Goal: Information Seeking & Learning: Learn about a topic

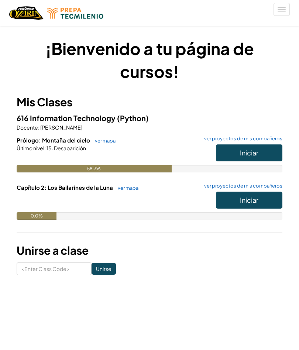
click at [258, 157] on button "Iniciar" at bounding box center [249, 153] width 67 height 17
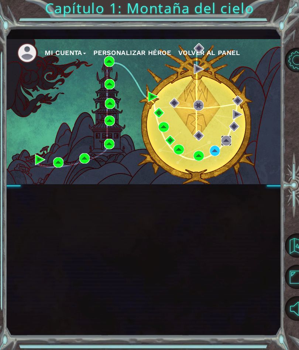
click at [222, 143] on img at bounding box center [226, 141] width 10 height 10
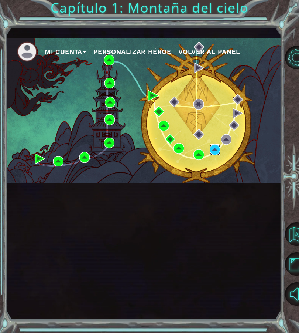
click at [216, 145] on img at bounding box center [215, 149] width 10 height 10
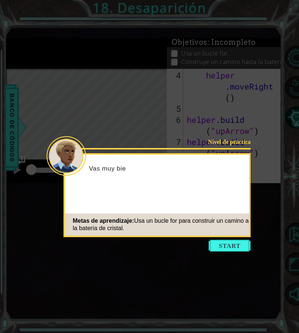
scroll to position [55, 0]
click at [228, 248] on button "Start" at bounding box center [230, 246] width 42 height 12
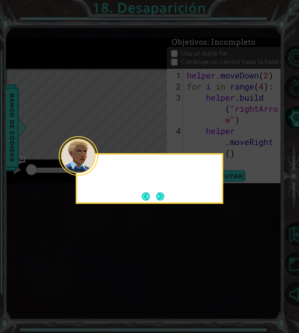
scroll to position [0, 0]
click at [172, 198] on div "A veces, un ayudante necesi" at bounding box center [150, 178] width 148 height 51
click at [172, 196] on div "A veces, un ayudante necesita repe" at bounding box center [150, 178] width 148 height 51
click at [170, 198] on div "A veces, un ayudante necesita repetir los mismos pasos u" at bounding box center [150, 178] width 148 height 51
click at [170, 198] on div "A veces, un ayudante necesita repetir los mismos pasos una y" at bounding box center [150, 178] width 148 height 51
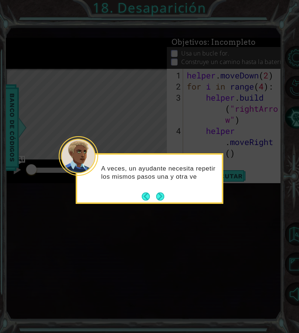
click at [172, 196] on div "A veces, un ayudante necesita repetir los mismos pasos una y otra ve" at bounding box center [150, 178] width 148 height 51
click at [164, 200] on button "Next" at bounding box center [160, 196] width 8 height 8
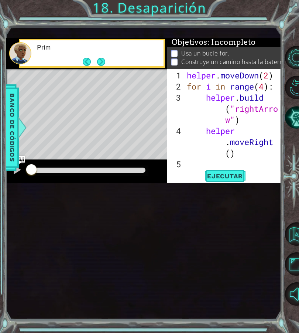
click at [166, 201] on div "1 ההההההההההההההההההההההההההההההההההההההההההההההההההההההההההההההההההההההההההההה…" at bounding box center [143, 173] width 275 height 293
click at [217, 177] on span "Ejecutar" at bounding box center [225, 175] width 51 height 7
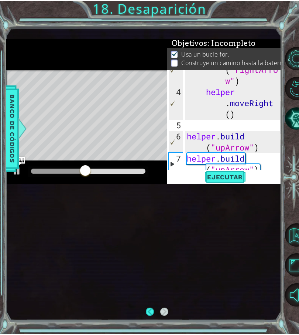
scroll to position [47, 0]
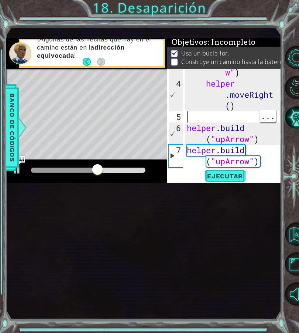
click at [245, 117] on div "helper . build ( "rightArro w" ) helper . moveRight ( ) helper . build ( "upArr…" at bounding box center [235, 117] width 99 height 144
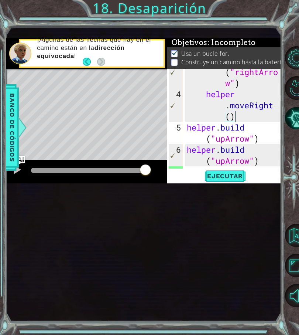
scroll to position [43, 0]
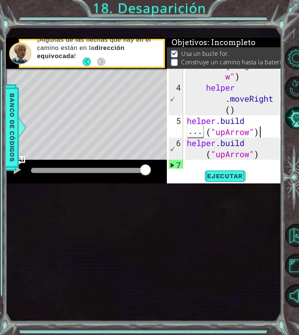
click at [269, 126] on div "helper . build ( "rightArro w" ) helper . moveRight ( ) helper . build ( "upArr…" at bounding box center [235, 121] width 99 height 144
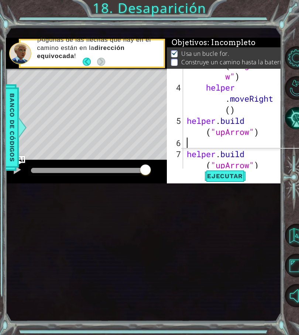
scroll to position [13, 18]
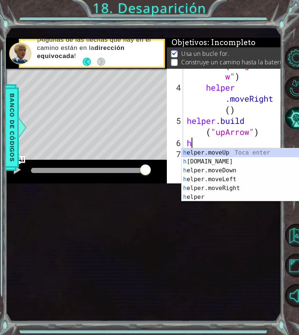
click at [226, 152] on div "h elper.moveUp Toca enter h [DOMAIN_NAME] Toca enter h elper.moveDown Toca ente…" at bounding box center [252, 183] width 140 height 71
type textarea "abcde fg"
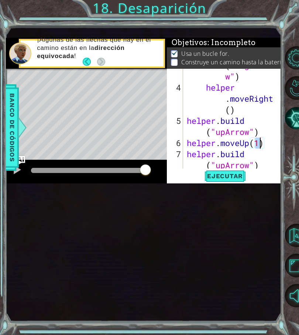
click at [225, 181] on button "Ejecutar" at bounding box center [225, 175] width 51 height 11
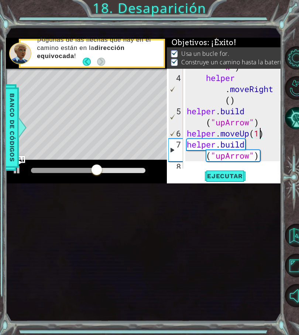
scroll to position [55, 0]
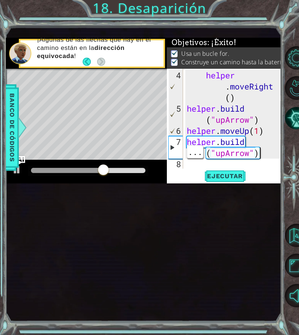
click at [267, 155] on div "helper . moveRight ( ) helper . build ( "upArrow" ) helper . moveUp ( 1 ) helpe…" at bounding box center [235, 142] width 99 height 144
click at [266, 153] on div "helper . moveRight ( ) helper . build ( "upArrow" ) helper . moveUp ( 1 ) helpe…" at bounding box center [235, 142] width 99 height 144
click at [267, 151] on div "helper . moveRight ( ) helper . build ( "upArrow" ) helper . moveUp ( 1 ) helpe…" at bounding box center [235, 142] width 99 height 144
click at [269, 151] on div "helper . moveRight ( ) helper . build ( "upArrow" ) helper . moveUp ( 1 ) helpe…" at bounding box center [235, 142] width 99 height 144
click at [257, 151] on div "helper . moveRight ( ) helper . build ( "upArrow" ) helper . moveUp ( 1 ) helpe…" at bounding box center [235, 142] width 99 height 144
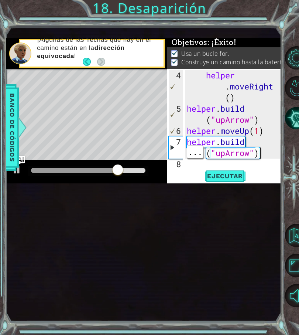
click at [269, 150] on div "helper . moveRight ( ) helper . build ( "upArrow" ) helper . moveUp ( 1 ) helpe…" at bounding box center [235, 142] width 99 height 144
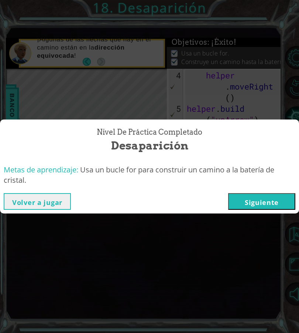
click at [249, 198] on button "Siguiente" at bounding box center [261, 201] width 67 height 17
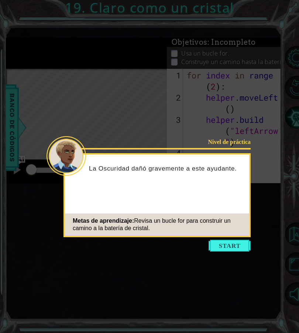
click at [228, 240] on button "Start" at bounding box center [230, 246] width 42 height 12
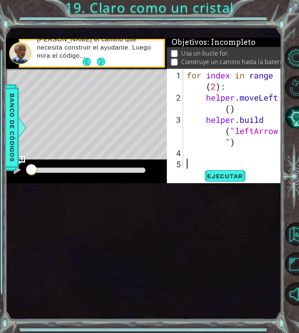
click at [97, 64] on button "Next" at bounding box center [101, 62] width 8 height 8
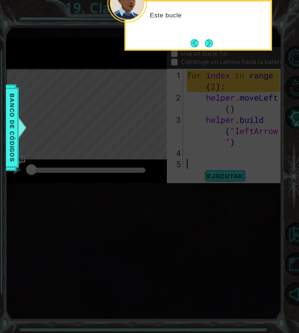
click at [213, 42] on button "Next" at bounding box center [209, 43] width 8 height 8
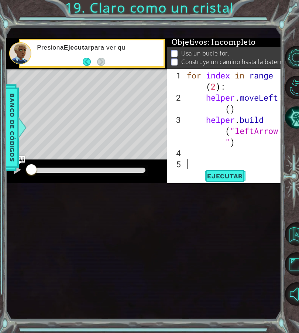
click at [18, 140] on div "Banco de códigos" at bounding box center [12, 127] width 13 height 86
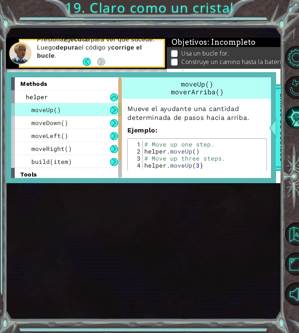
click at [272, 131] on div at bounding box center [273, 127] width 9 height 22
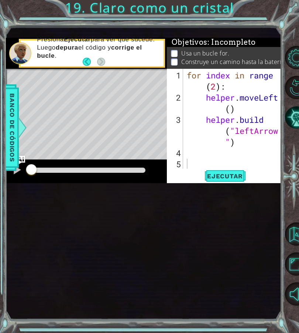
click at [220, 178] on span "Ejecutar" at bounding box center [225, 175] width 51 height 7
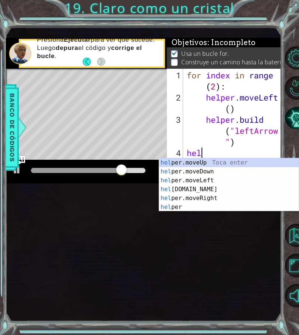
scroll to position [13, 37]
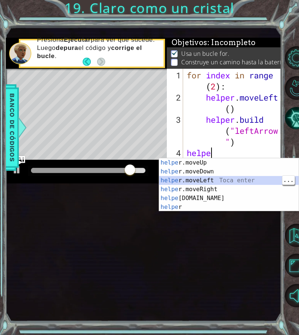
click at [237, 184] on div "helpe [PERSON_NAME]moveUp Toca enter helpe r.moveDown Toca enter helpe r.moveLe…" at bounding box center [229, 193] width 140 height 71
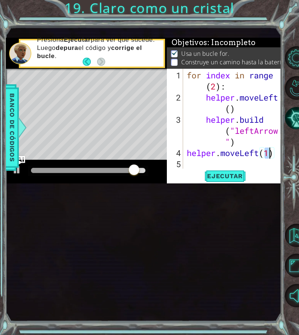
click at [234, 178] on span "Ejecutar" at bounding box center [225, 175] width 51 height 7
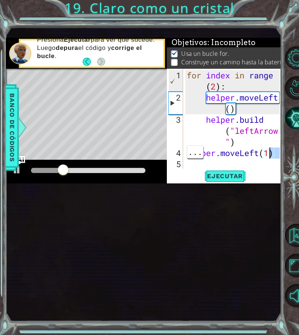
click at [265, 168] on div "for index in range ( 2 ) : helper . moveLeft ( ) helper . build ( "leftArrow " …" at bounding box center [235, 136] width 99 height 133
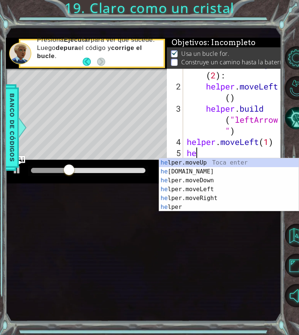
scroll to position [13, 23]
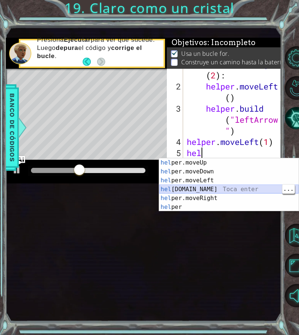
click at [225, 192] on div "hel per.moveUp Toca enter hel per.moveDown Toca enter hel per.moveLeft Toca ent…" at bounding box center [229, 193] width 140 height 71
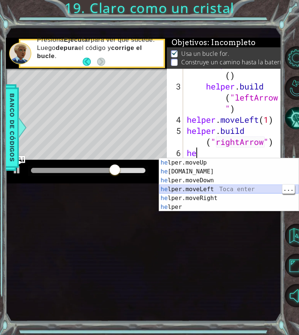
click at [228, 190] on div "he lper.moveUp Toca enter he [DOMAIN_NAME] Toca enter he lper.moveDown Toca ent…" at bounding box center [229, 193] width 140 height 71
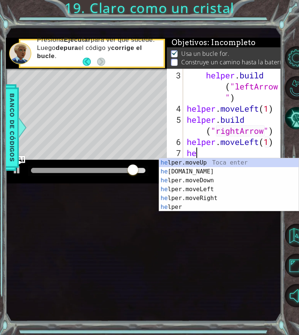
scroll to position [13, 27]
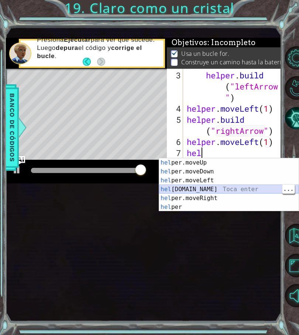
click at [232, 192] on div "hel per.moveUp Toca enter hel per.moveDown Toca enter hel per.moveLeft Toca ent…" at bounding box center [229, 193] width 140 height 71
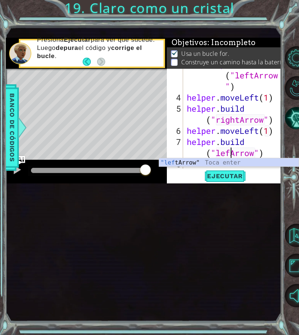
scroll to position [13, 33]
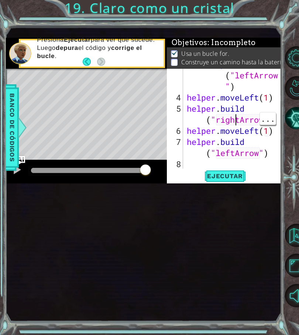
click at [244, 120] on div "helper . build ( "leftArrow " ) helper . moveLeft ( 1 ) helper . build ( "right…" at bounding box center [235, 131] width 99 height 144
click at [240, 118] on div "helper . build ( "leftArrow " ) helper . moveLeft ( 1 ) helper . build ( "right…" at bounding box center [235, 131] width 99 height 144
click at [237, 120] on div "helper . build ( "leftArrow " ) helper . moveLeft ( 1 ) helper . build ( "right…" at bounding box center [235, 131] width 99 height 144
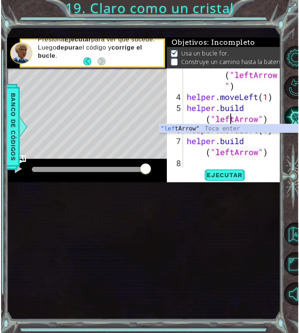
scroll to position [13, 27]
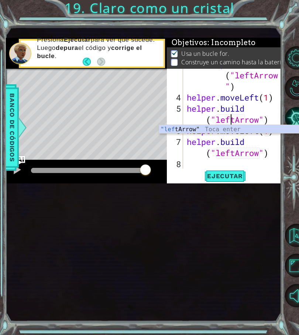
click at [232, 176] on span "Ejecutar" at bounding box center [225, 175] width 51 height 7
type textarea "abcde fg"
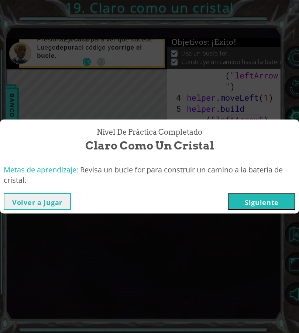
click at [268, 204] on button "Siguiente" at bounding box center [261, 201] width 67 height 17
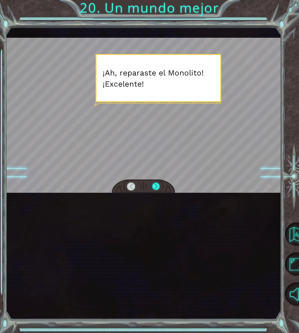
click at [228, 104] on div at bounding box center [143, 115] width 275 height 155
click at [155, 188] on div at bounding box center [156, 186] width 8 height 9
click at [160, 182] on div at bounding box center [156, 186] width 8 height 9
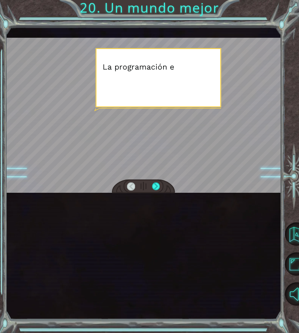
click at [162, 182] on div at bounding box center [143, 186] width 63 height 14
click at [165, 182] on div at bounding box center [143, 186] width 63 height 14
click at [160, 177] on div at bounding box center [143, 115] width 275 height 155
click at [160, 185] on div at bounding box center [156, 186] width 8 height 9
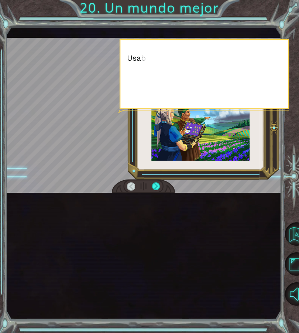
click at [155, 184] on div at bounding box center [156, 186] width 8 height 9
click at [159, 187] on div at bounding box center [156, 186] width 8 height 9
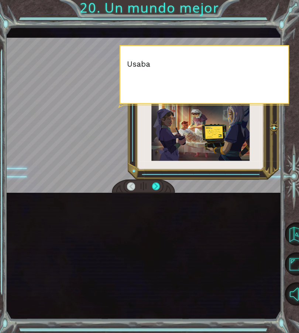
click at [159, 184] on div at bounding box center [156, 186] width 8 height 9
click at [158, 183] on div at bounding box center [156, 186] width 8 height 9
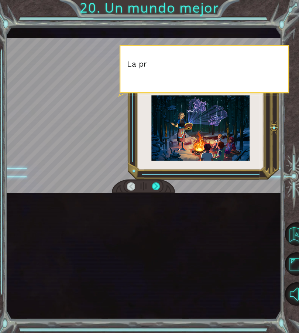
click at [160, 186] on div at bounding box center [156, 186] width 8 height 9
click at [160, 184] on div at bounding box center [156, 186] width 8 height 9
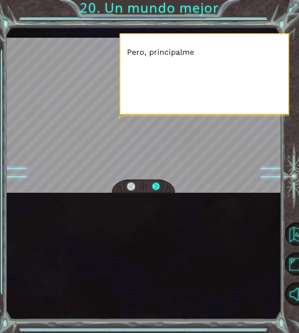
click at [160, 185] on div at bounding box center [156, 186] width 8 height 9
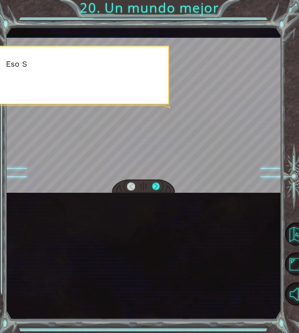
click at [158, 183] on div at bounding box center [156, 186] width 8 height 9
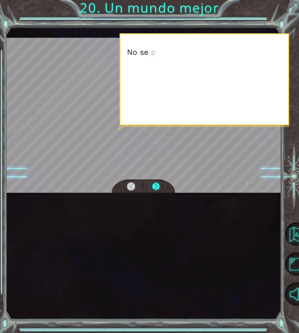
click at [160, 183] on div at bounding box center [156, 186] width 8 height 9
click at [159, 182] on div at bounding box center [156, 186] width 8 height 9
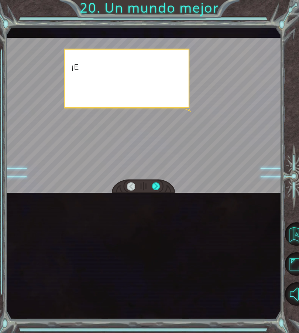
click at [161, 181] on div at bounding box center [143, 186] width 63 height 14
click at [162, 182] on div at bounding box center [143, 186] width 63 height 14
click at [159, 183] on div at bounding box center [156, 186] width 8 height 9
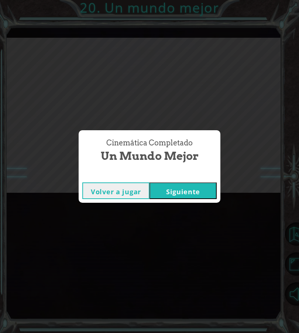
click at [158, 179] on div "Volver a jugar [GEOGRAPHIC_DATA]" at bounding box center [150, 191] width 142 height 24
click at [180, 189] on button "Siguiente" at bounding box center [183, 190] width 67 height 17
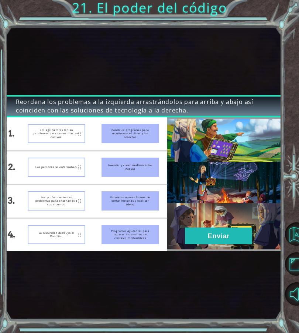
click at [207, 236] on button "Enviar" at bounding box center [218, 235] width 67 height 17
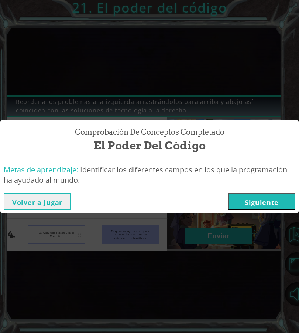
click at [261, 204] on button "Siguiente" at bounding box center [261, 201] width 67 height 17
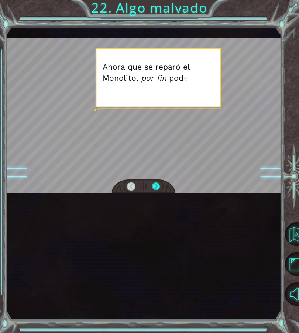
click at [160, 183] on div at bounding box center [156, 186] width 8 height 9
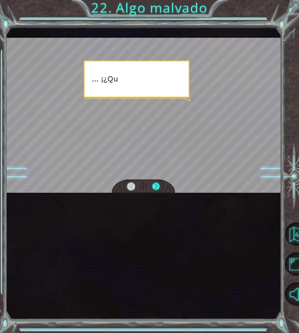
click at [159, 190] on div at bounding box center [156, 186] width 8 height 9
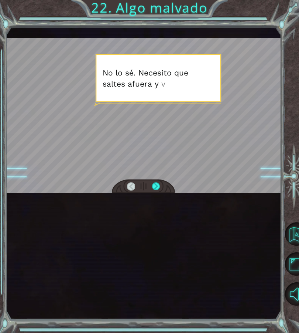
click at [167, 186] on div at bounding box center [143, 186] width 63 height 14
click at [165, 189] on div at bounding box center [143, 186] width 63 height 14
click at [160, 187] on div at bounding box center [156, 186] width 8 height 9
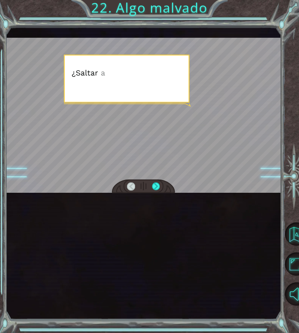
click at [166, 182] on div at bounding box center [143, 186] width 63 height 14
click at [166, 183] on div at bounding box center [143, 186] width 63 height 14
click at [160, 183] on div at bounding box center [156, 186] width 8 height 9
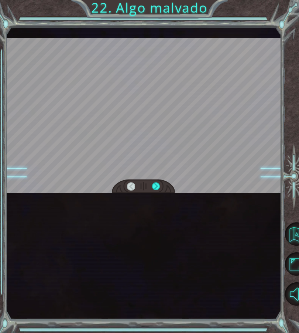
click at [159, 189] on div at bounding box center [156, 186] width 8 height 9
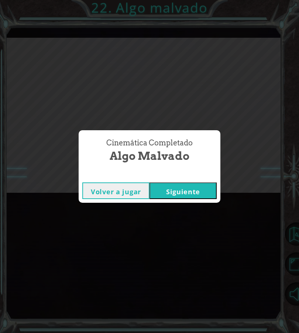
click at [192, 193] on button "Siguiente" at bounding box center [183, 190] width 67 height 17
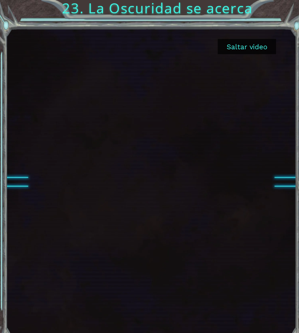
click at [241, 47] on button "Saltar video" at bounding box center [234, 44] width 55 height 14
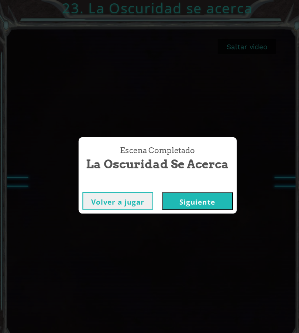
click at [187, 190] on button "Siguiente" at bounding box center [187, 190] width 67 height 17
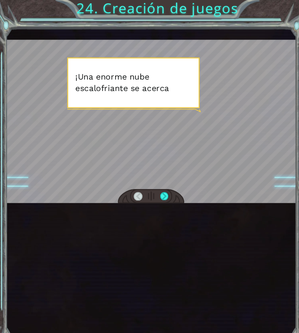
click at [225, 99] on div at bounding box center [143, 115] width 275 height 155
click at [195, 118] on div at bounding box center [143, 115] width 275 height 155
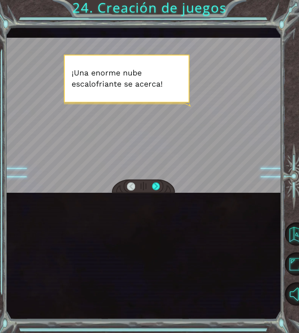
click at [159, 186] on div at bounding box center [156, 186] width 8 height 9
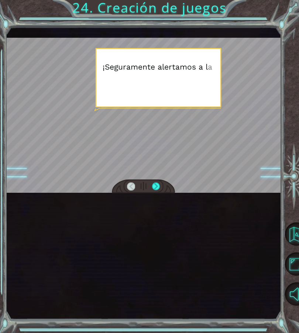
click at [159, 186] on div at bounding box center [156, 186] width 8 height 9
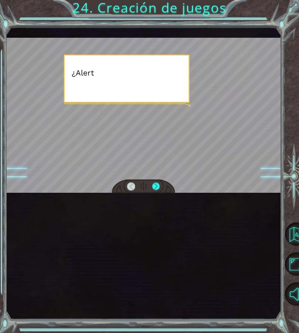
click at [162, 184] on div at bounding box center [143, 186] width 63 height 14
click at [163, 183] on div at bounding box center [143, 186] width 63 height 14
click at [158, 187] on div at bounding box center [156, 186] width 8 height 9
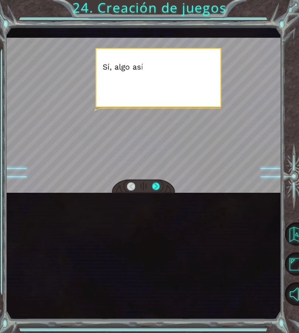
click at [160, 186] on div at bounding box center [156, 186] width 8 height 9
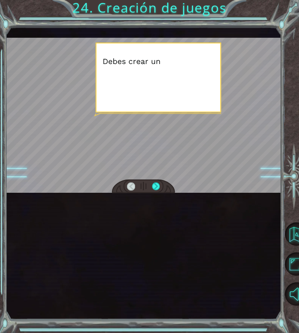
click at [160, 185] on div at bounding box center [156, 186] width 8 height 9
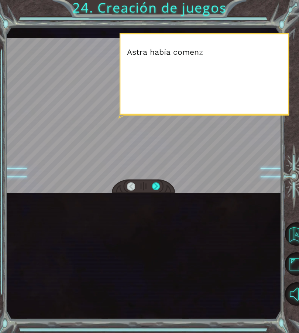
click at [160, 183] on div at bounding box center [156, 186] width 8 height 9
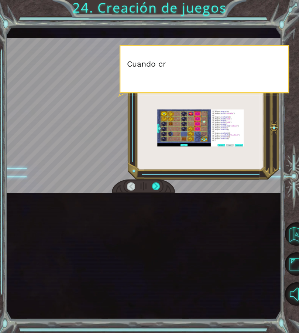
click at [162, 184] on div at bounding box center [143, 186] width 63 height 14
click at [160, 186] on div at bounding box center [156, 186] width 8 height 9
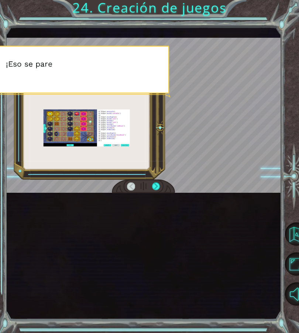
click at [160, 190] on div at bounding box center [156, 186] width 8 height 9
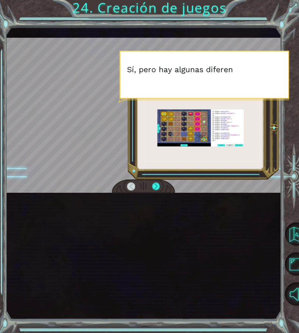
click at [159, 189] on div at bounding box center [156, 186] width 8 height 9
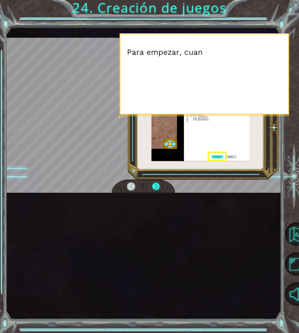
click at [160, 185] on div at bounding box center [156, 186] width 8 height 9
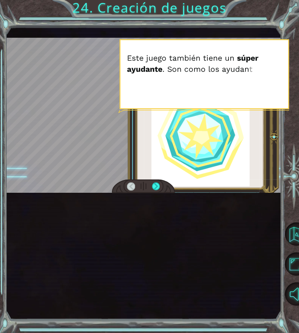
click at [132, 184] on div at bounding box center [131, 186] width 8 height 9
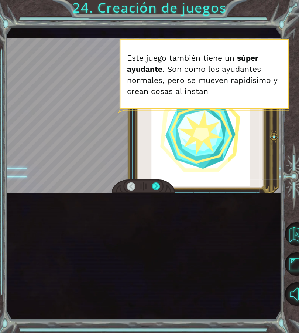
click at [133, 190] on div at bounding box center [131, 186] width 8 height 9
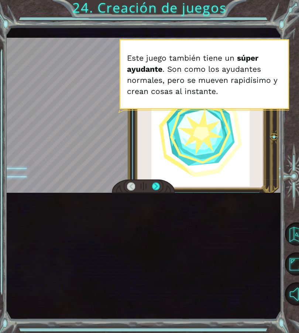
click at [131, 184] on div at bounding box center [131, 186] width 8 height 9
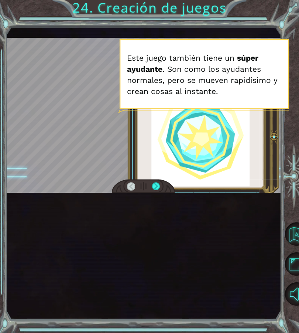
click at [129, 183] on div at bounding box center [131, 186] width 8 height 9
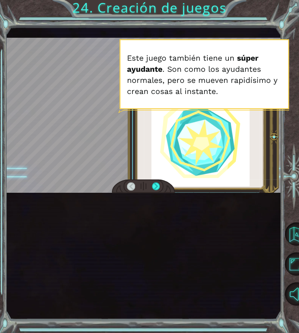
click at [126, 180] on div at bounding box center [143, 186] width 63 height 14
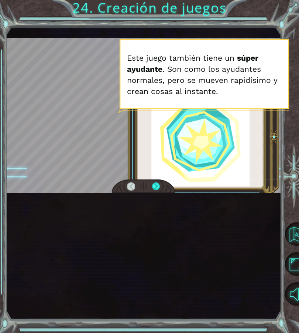
click at [129, 184] on div at bounding box center [131, 186] width 8 height 9
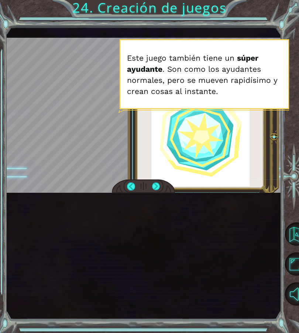
click at [174, 186] on div at bounding box center [143, 186] width 63 height 14
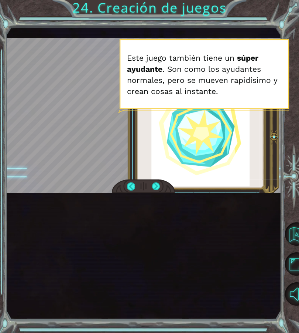
click at [160, 182] on div at bounding box center [156, 186] width 8 height 9
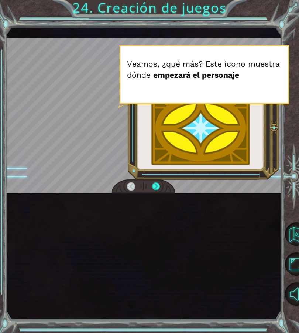
click at [159, 186] on div at bounding box center [156, 186] width 8 height 9
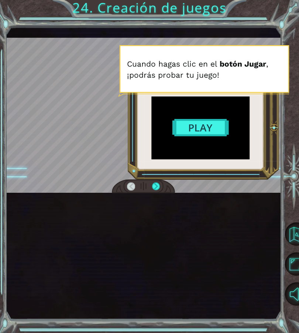
click at [157, 183] on div at bounding box center [156, 186] width 8 height 9
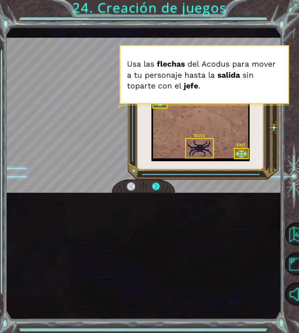
click at [157, 187] on div at bounding box center [156, 186] width 8 height 9
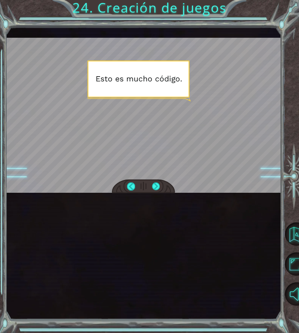
click at [158, 187] on div at bounding box center [156, 186] width 8 height 9
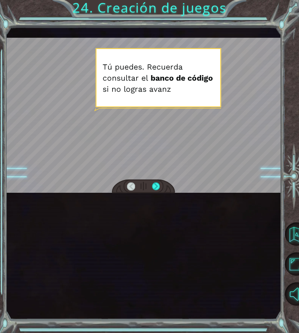
click at [160, 184] on div at bounding box center [156, 186] width 8 height 9
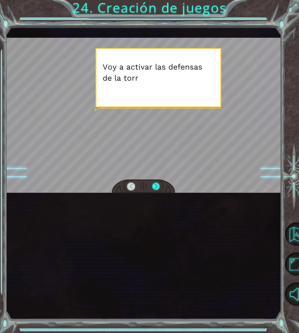
click at [165, 179] on div at bounding box center [143, 115] width 275 height 155
click at [160, 185] on div at bounding box center [156, 186] width 8 height 9
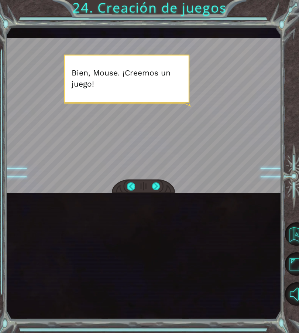
click at [158, 183] on div at bounding box center [156, 186] width 8 height 9
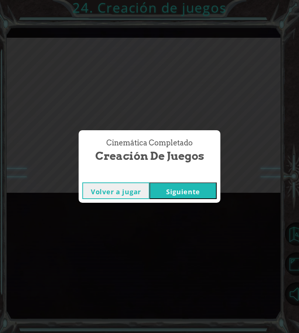
click at [201, 190] on button "Siguiente" at bounding box center [183, 190] width 67 height 17
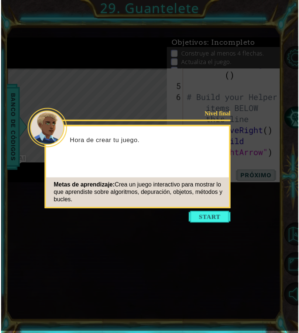
scroll to position [89, 0]
